Goal: Find specific page/section: Find specific page/section

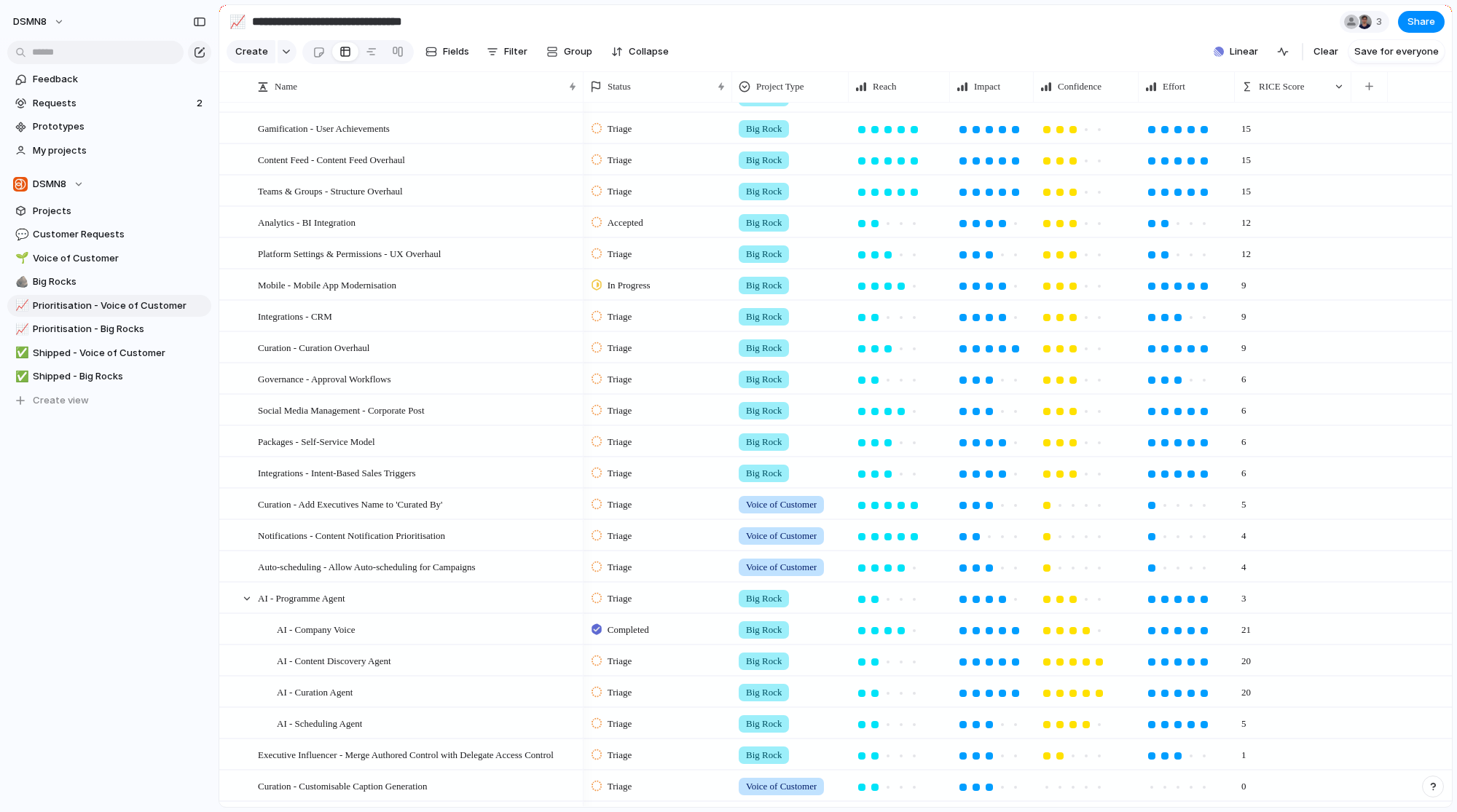
scroll to position [369, 0]
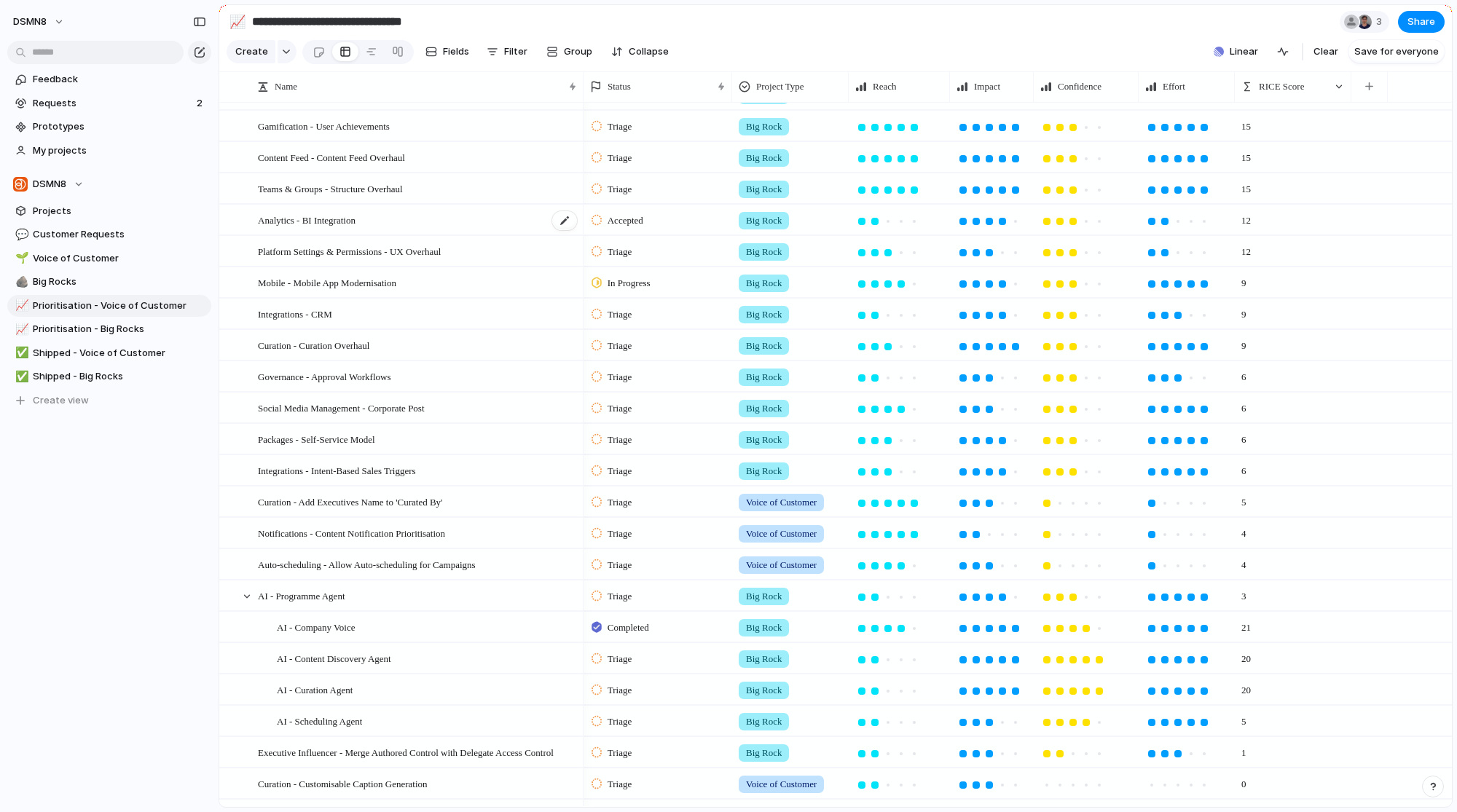
click at [422, 230] on div "Analytics - BI Integration" at bounding box center [418, 220] width 320 height 30
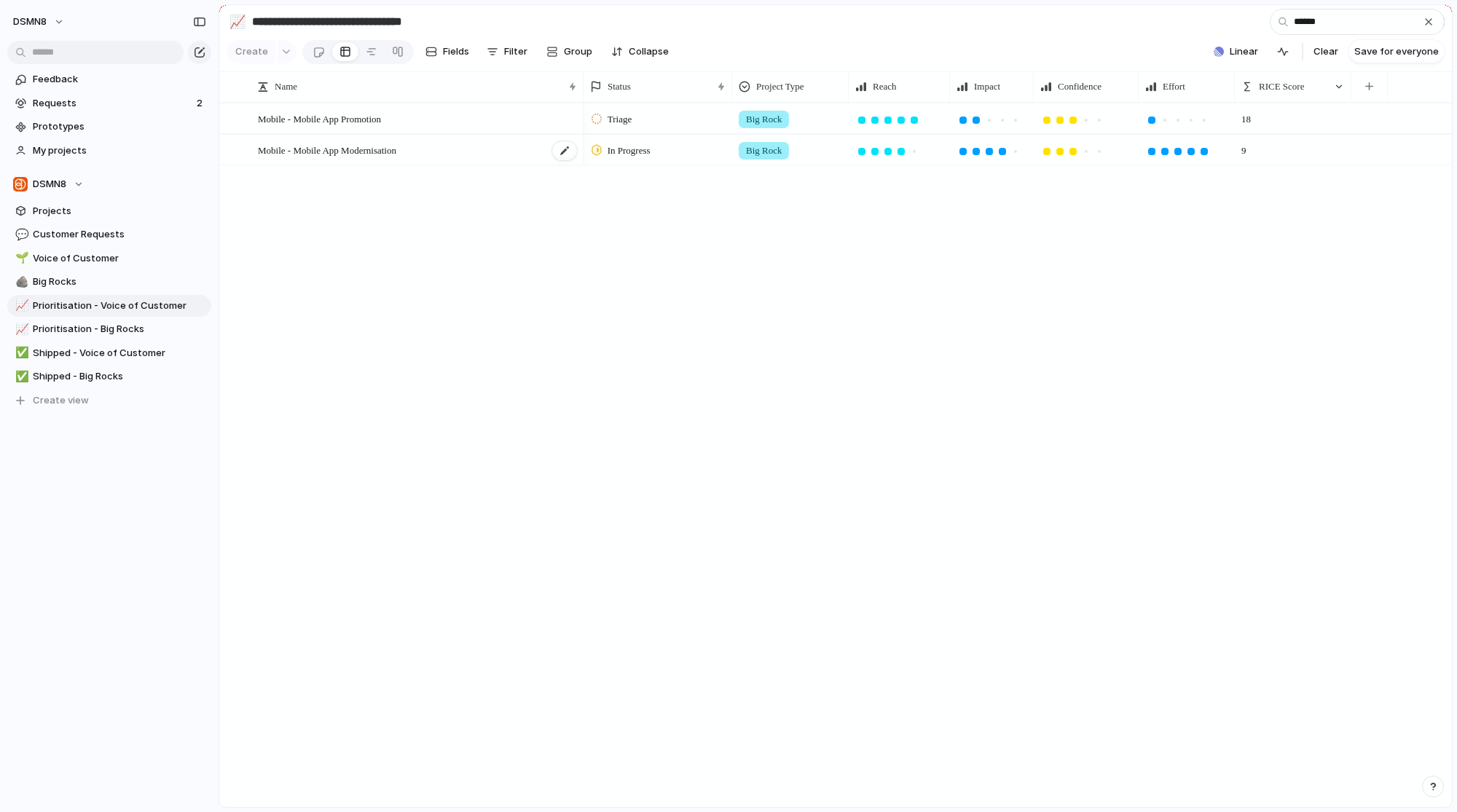
type input "******"
click at [377, 158] on span "Mobile - Mobile App Modernisation" at bounding box center [327, 150] width 138 height 17
click at [1336, 25] on input "******" at bounding box center [1356, 22] width 174 height 26
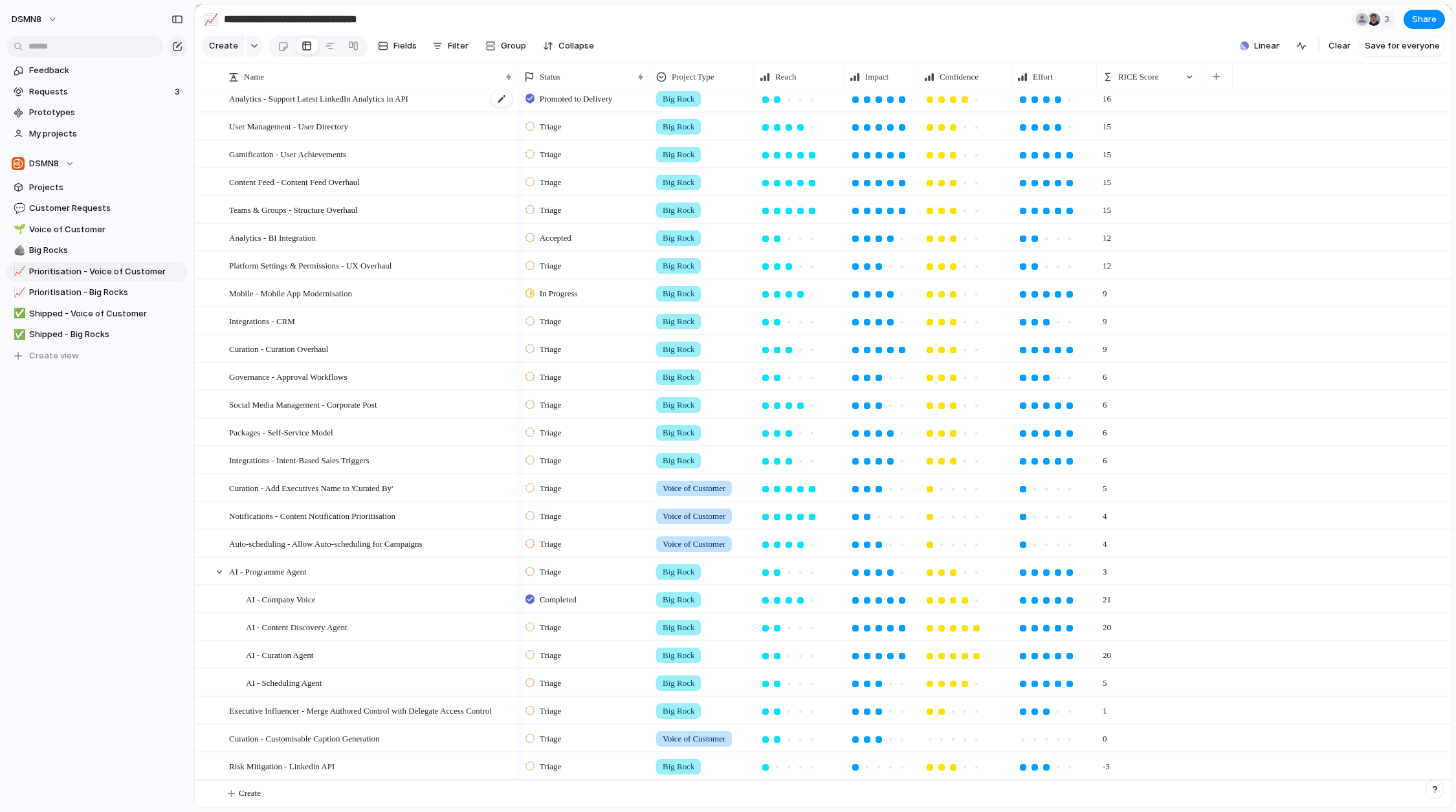
scroll to position [294, 0]
click at [117, 298] on link "📈 Prioritisation - Big Rocks" at bounding box center [96, 292] width 181 height 19
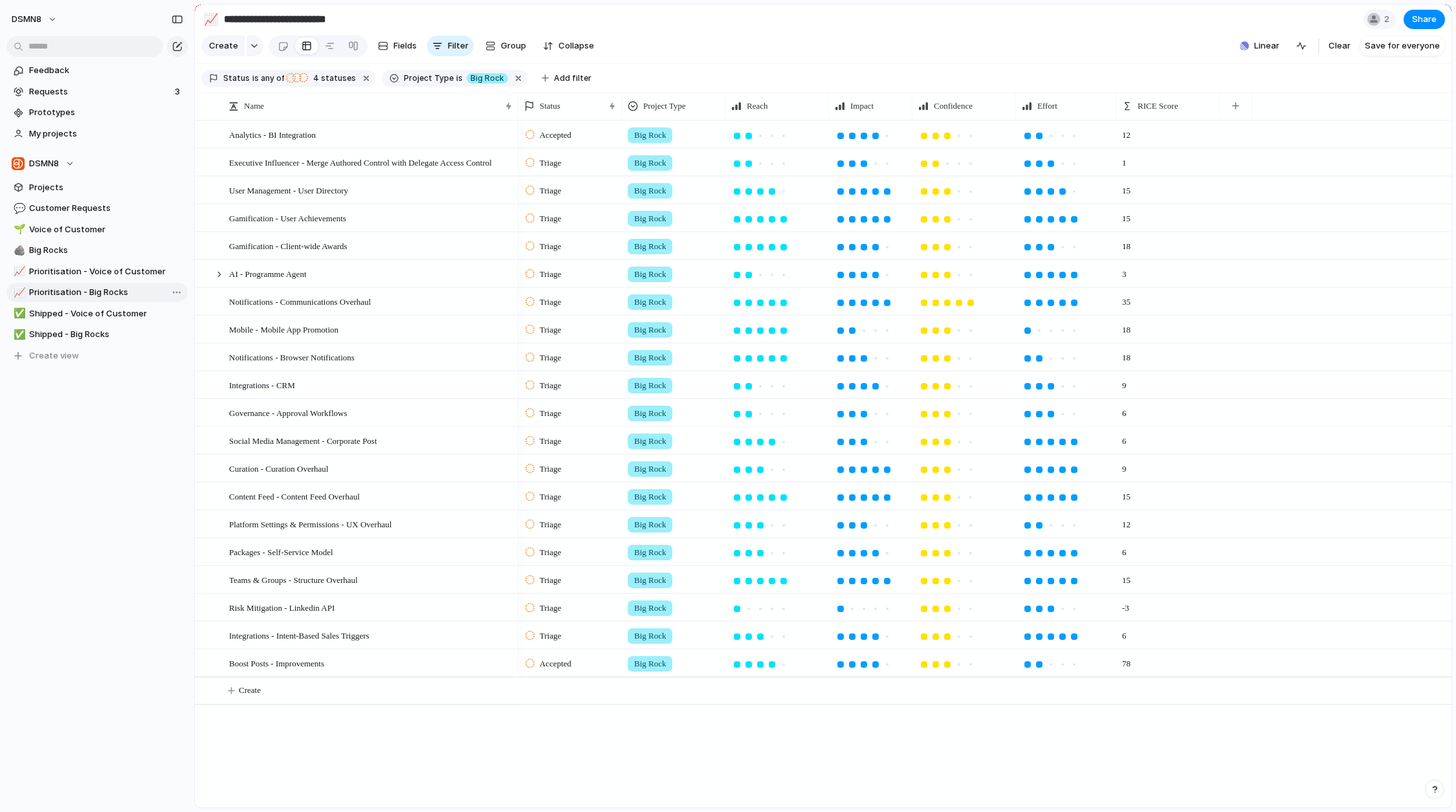
type input "**********"
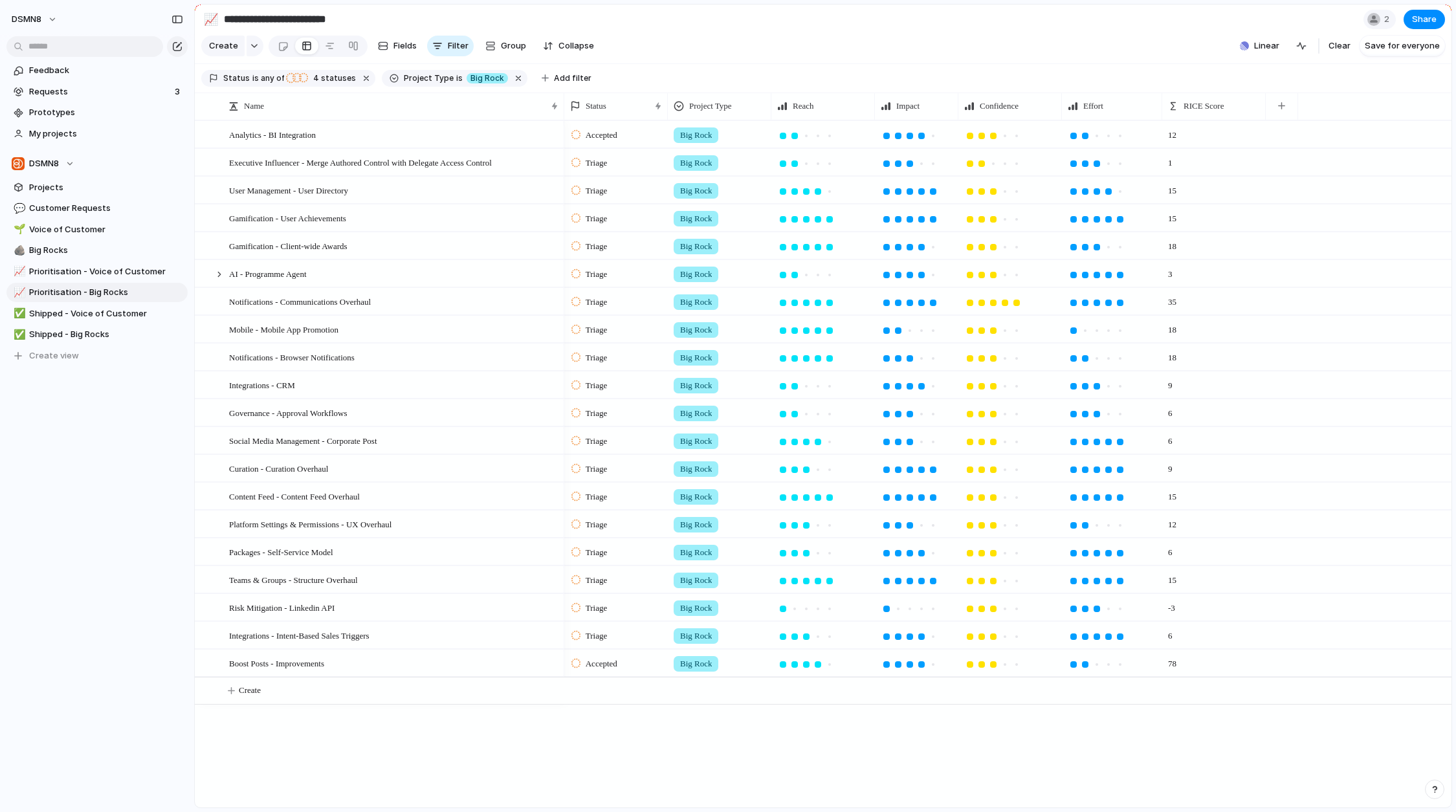
drag, startPoint x: 517, startPoint y: 113, endPoint x: 581, endPoint y: 113, distance: 64.0
click at [567, 113] on div at bounding box center [563, 107] width 6 height 27
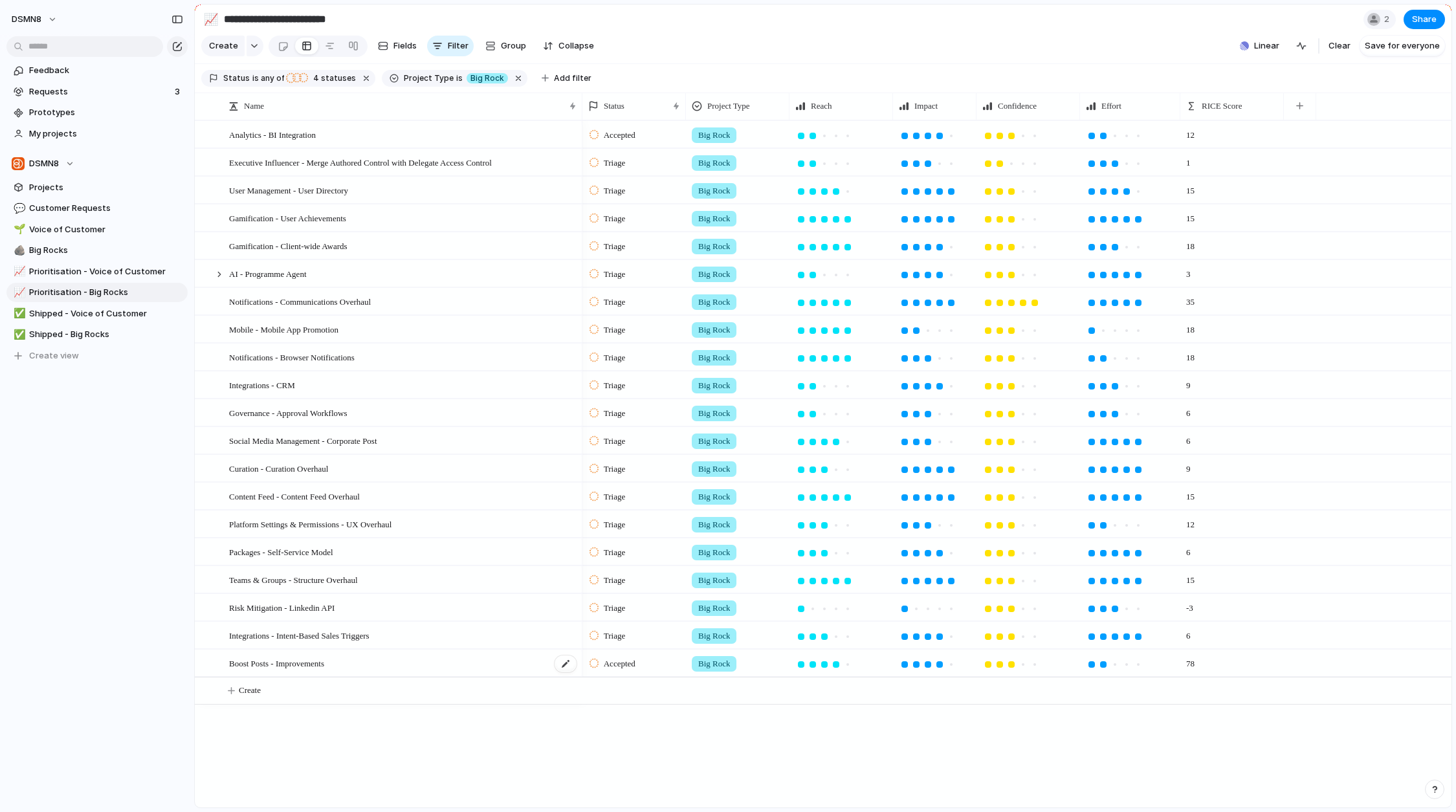
click at [369, 676] on div "Boost Posts - Improvements" at bounding box center [404, 664] width 349 height 27
click at [221, 280] on div at bounding box center [219, 274] width 12 height 12
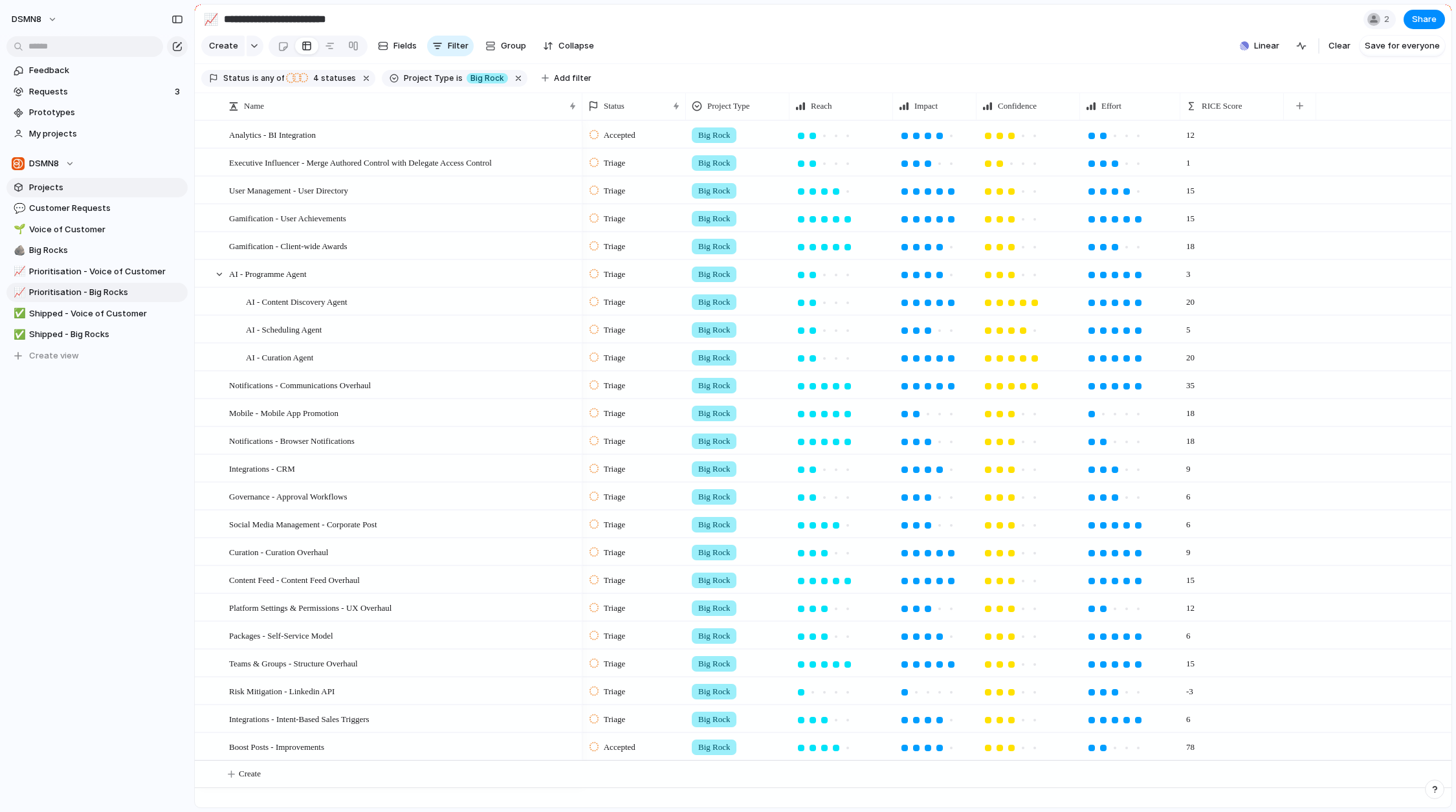
click at [74, 180] on link "Projects" at bounding box center [96, 188] width 181 height 19
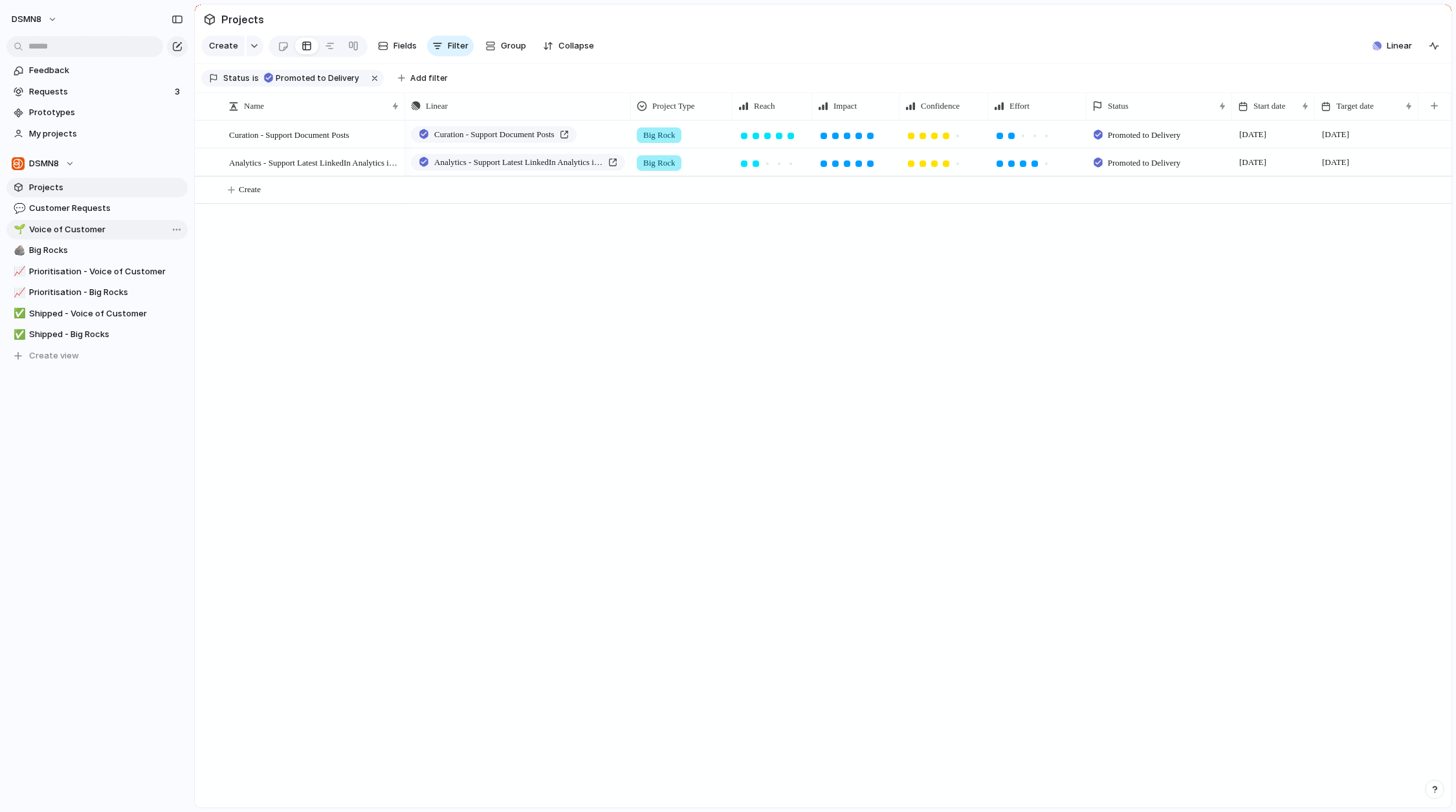
click at [81, 230] on span "Voice of Customer" at bounding box center [107, 229] width 154 height 13
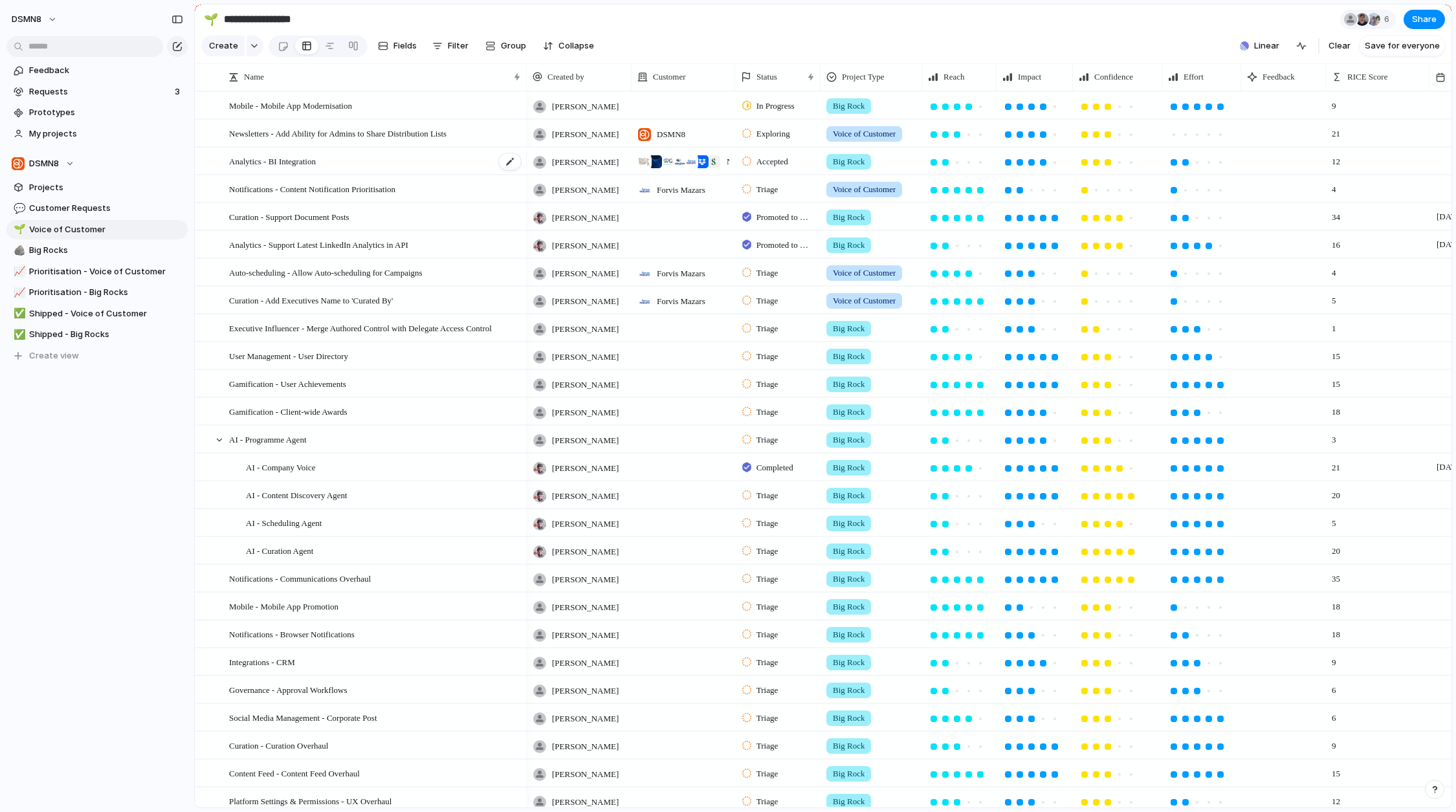
click at [425, 169] on div "Analytics - BI Integration" at bounding box center [376, 161] width 293 height 27
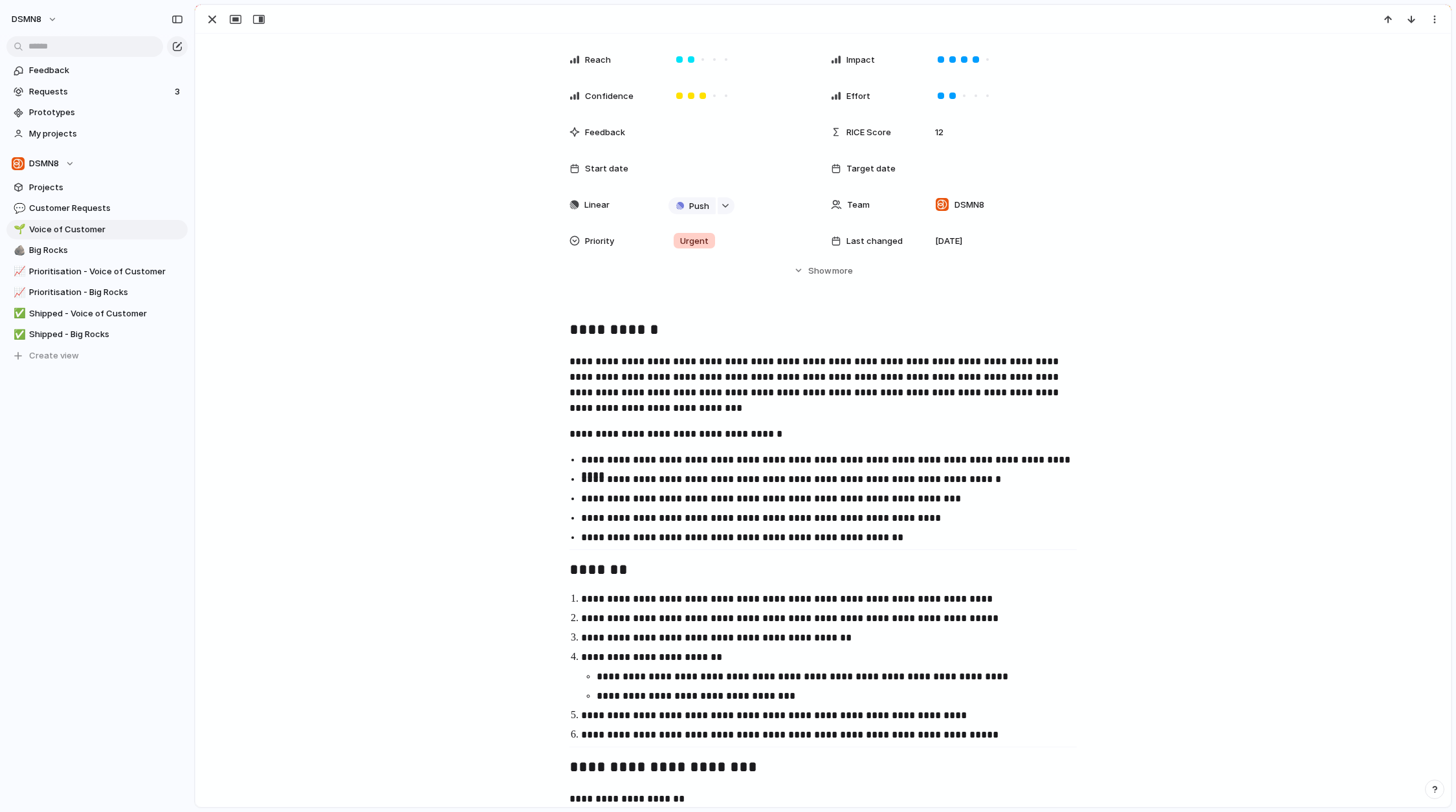
scroll to position [135, 0]
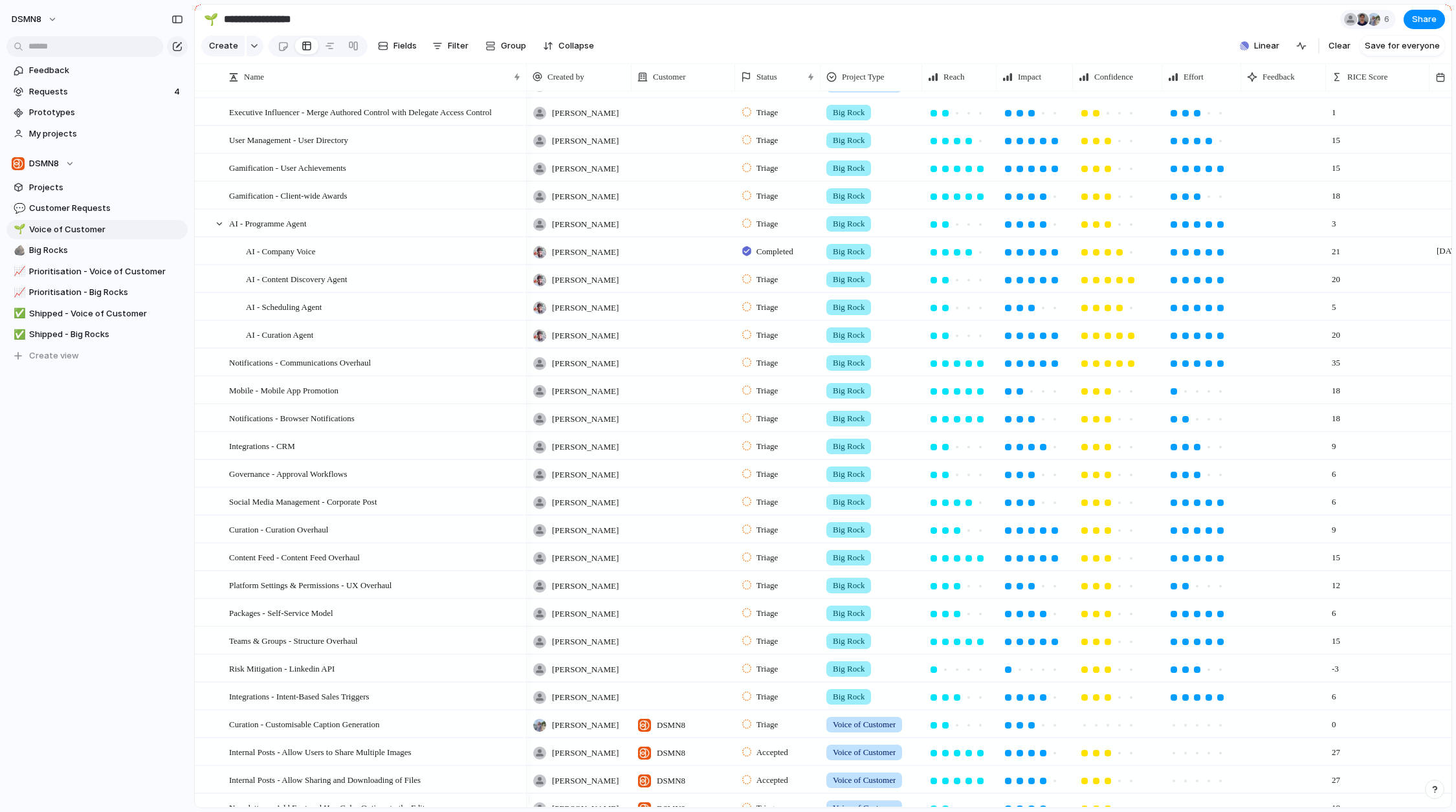
scroll to position [33, 0]
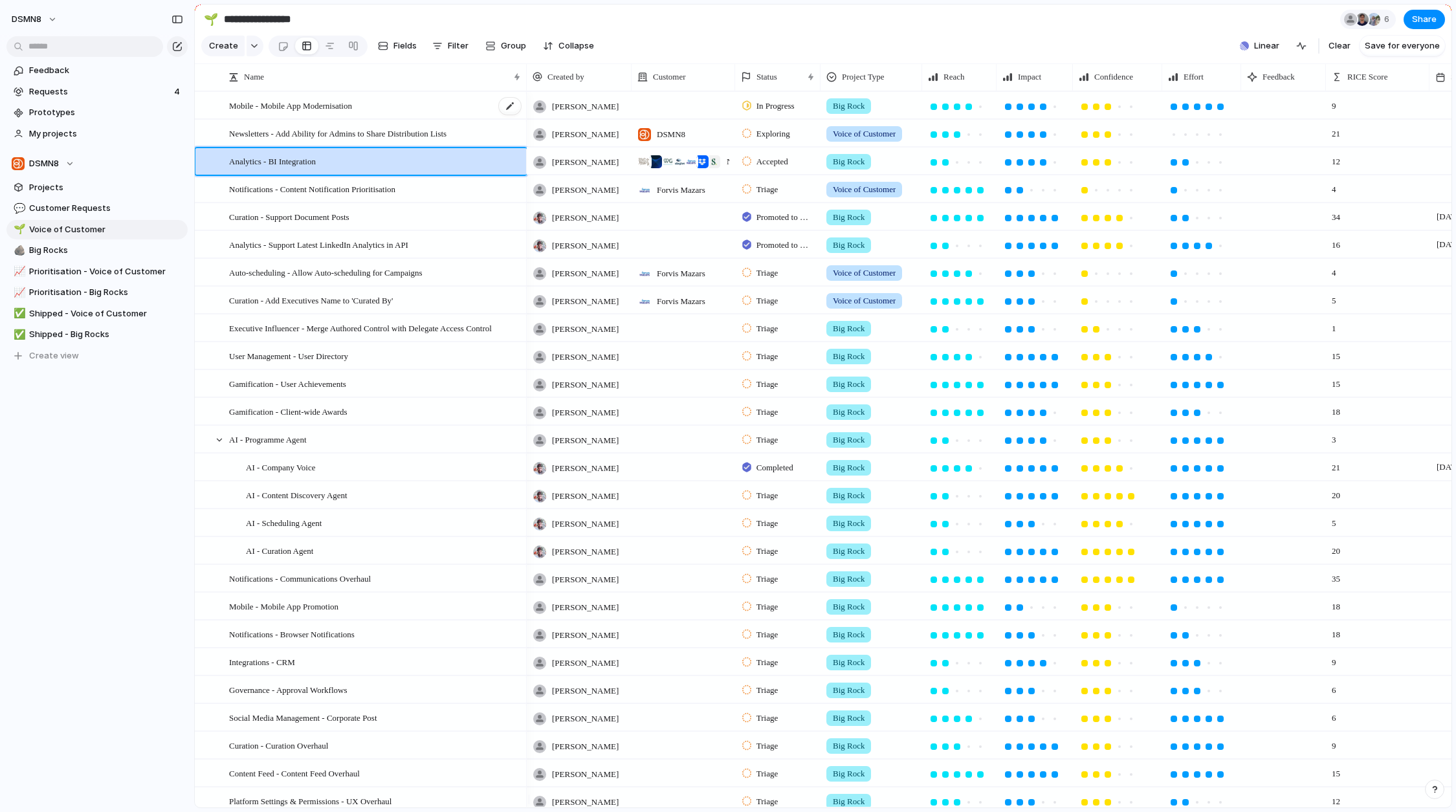
click at [339, 113] on span "Mobile - Mobile App Modernisation" at bounding box center [291, 105] width 123 height 15
click at [329, 119] on div "Mobile - Mobile App Modernisation" at bounding box center [376, 106] width 293 height 27
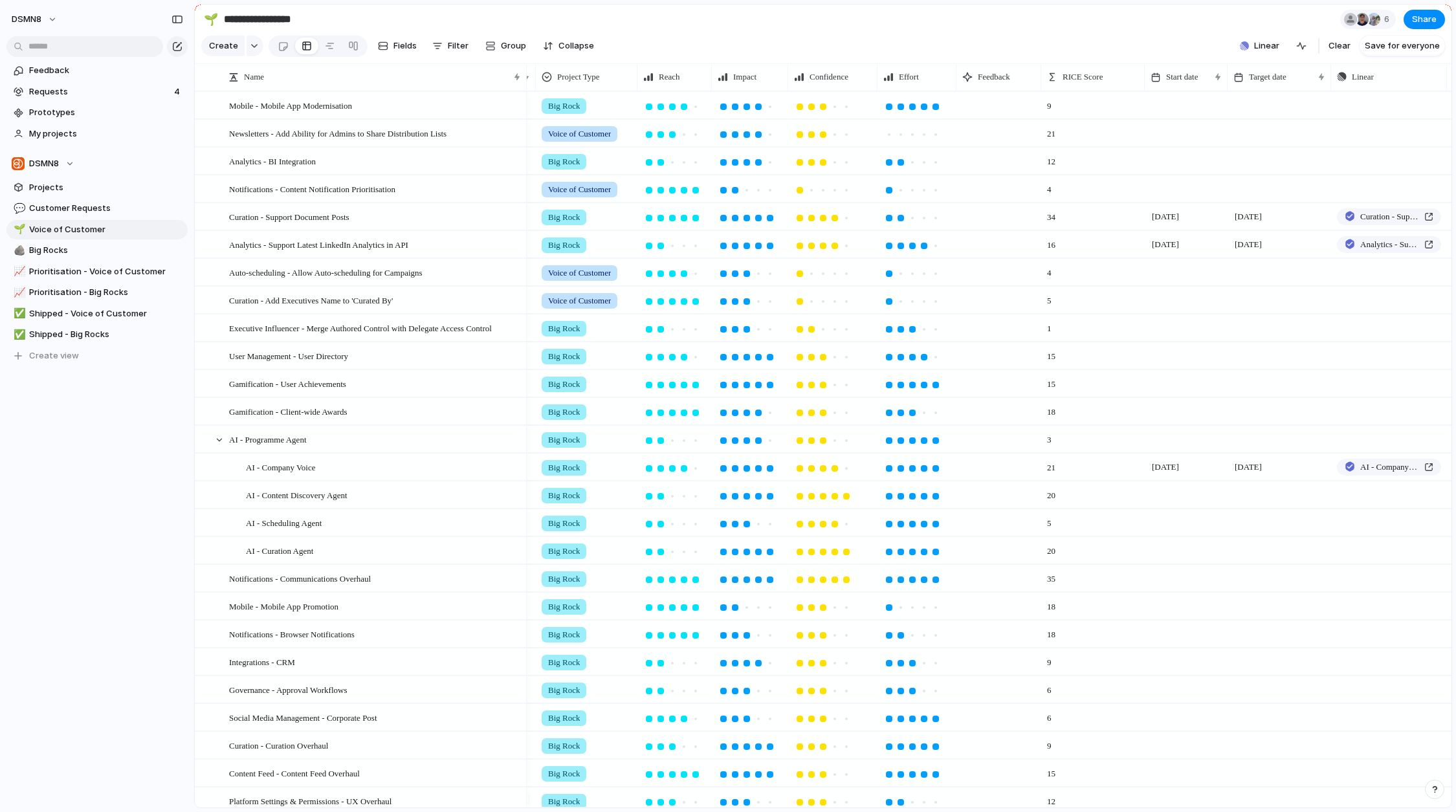
scroll to position [0, 313]
